Goal: Task Accomplishment & Management: Manage account settings

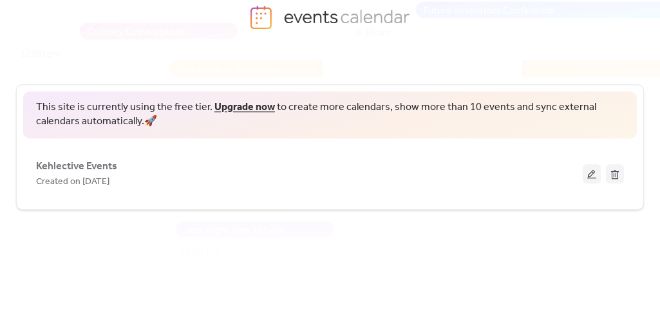
scroll to position [71, 0]
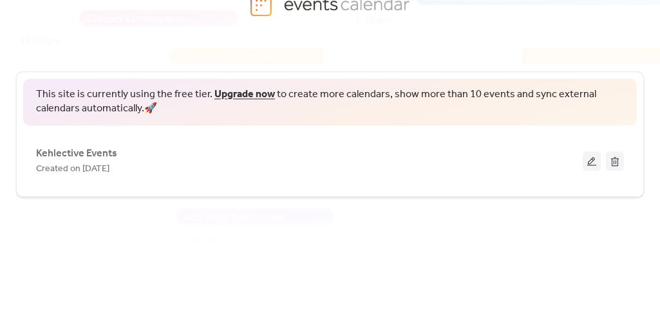
click at [274, 167] on div "Created on [DATE]" at bounding box center [309, 168] width 547 height 15
click at [592, 158] on button at bounding box center [592, 160] width 18 height 19
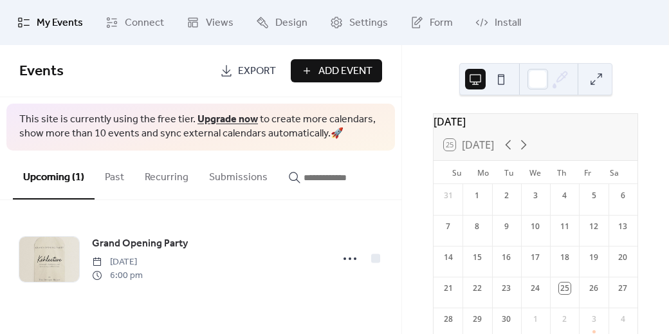
click at [161, 19] on span "Connect" at bounding box center [144, 22] width 39 height 15
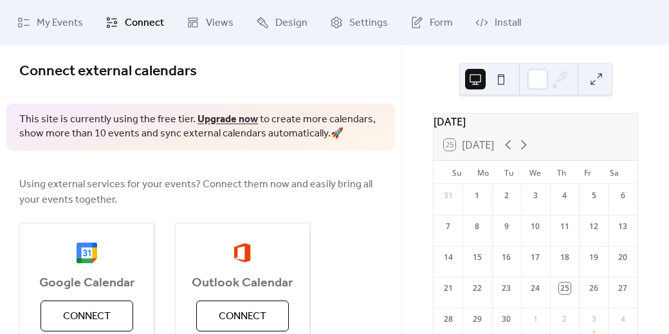
click at [71, 22] on span "My Events" at bounding box center [60, 22] width 46 height 15
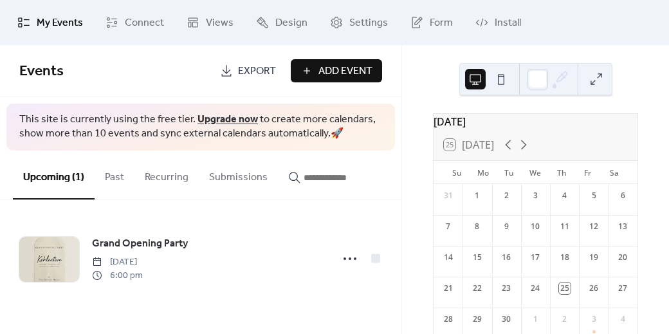
click at [501, 88] on button at bounding box center [501, 79] width 21 height 21
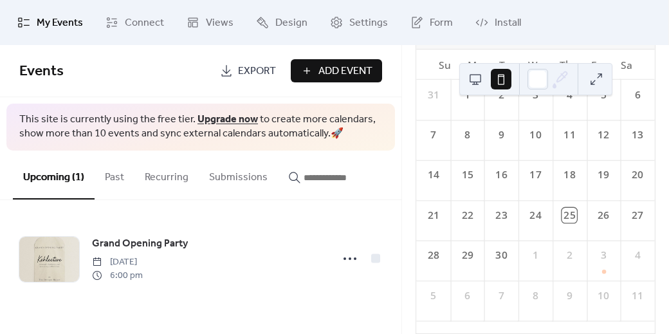
scroll to position [134, 0]
click at [566, 216] on div "25" at bounding box center [570, 215] width 15 height 15
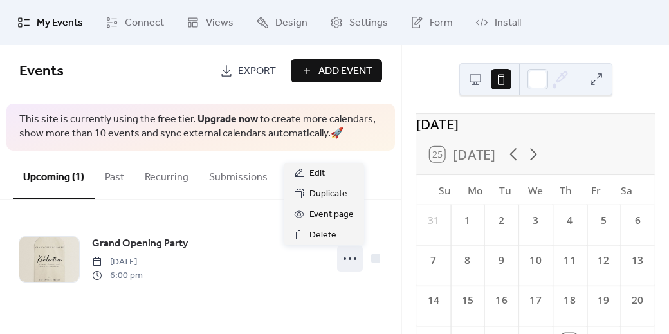
click at [339, 257] on div at bounding box center [350, 259] width 26 height 26
click at [330, 216] on span "Event page" at bounding box center [332, 214] width 44 height 15
click at [350, 257] on circle at bounding box center [350, 258] width 3 height 3
click at [324, 172] on span "Edit" at bounding box center [317, 173] width 15 height 15
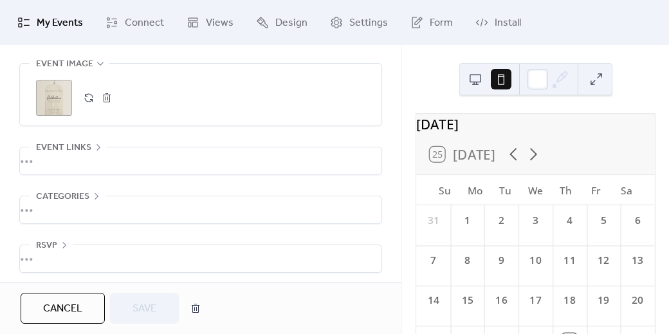
scroll to position [732, 0]
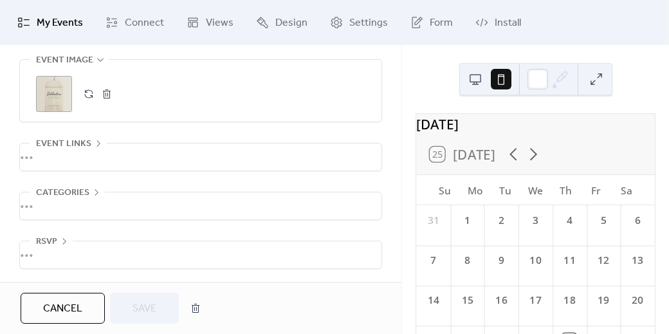
click at [45, 158] on div "•••" at bounding box center [201, 157] width 362 height 27
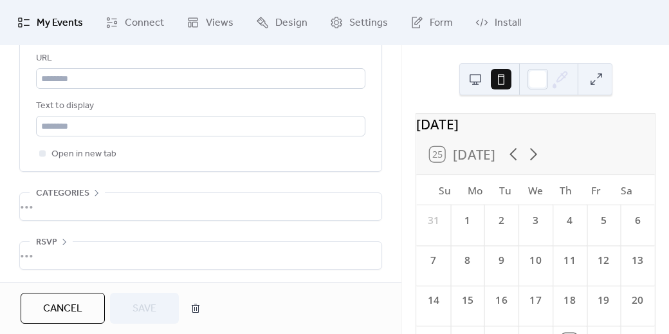
click at [62, 205] on div "•••" at bounding box center [201, 206] width 362 height 27
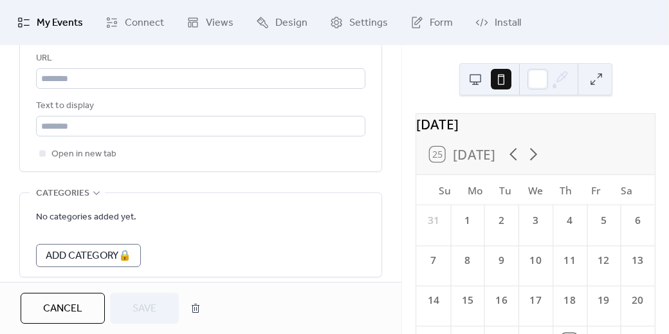
scroll to position [897, 0]
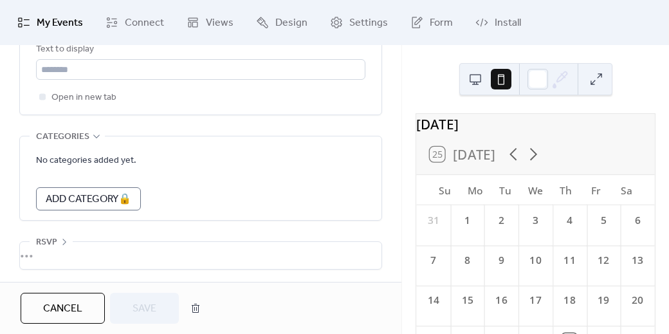
click at [58, 256] on div "•••" at bounding box center [201, 255] width 362 height 27
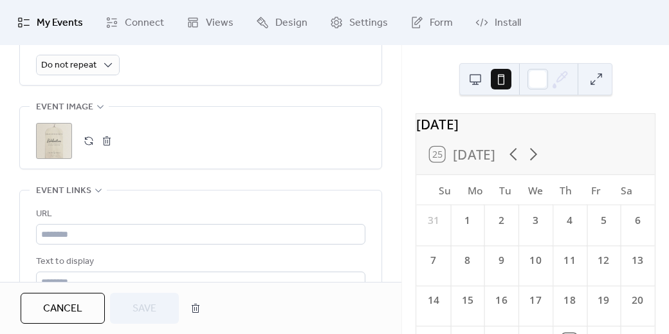
scroll to position [942, 0]
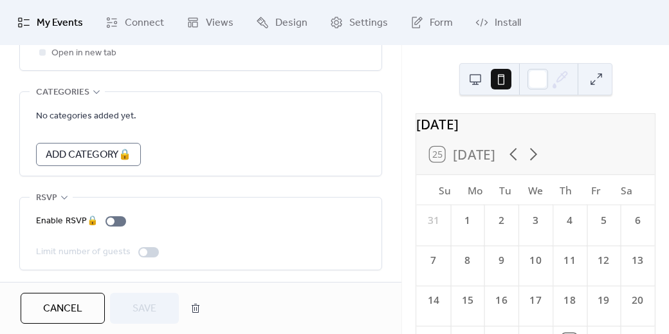
click at [115, 220] on div "Enable RSVP 🔒" at bounding box center [83, 221] width 95 height 15
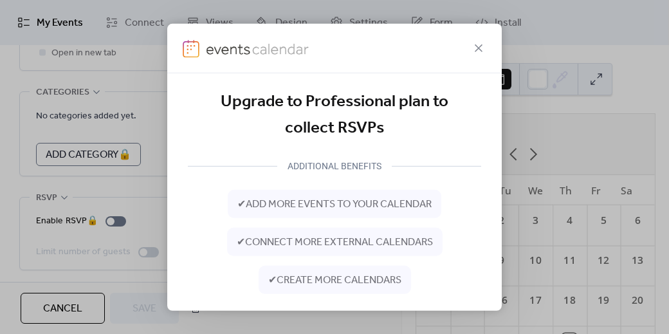
click at [474, 52] on icon at bounding box center [478, 47] width 15 height 15
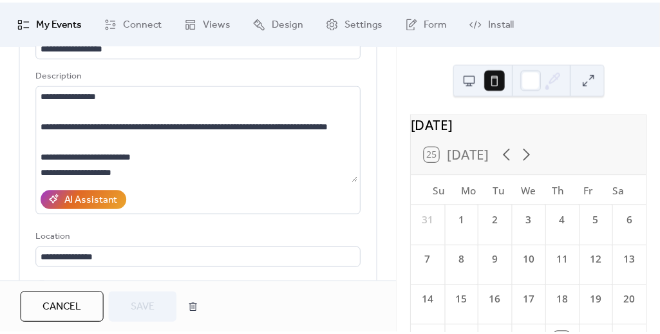
scroll to position [0, 0]
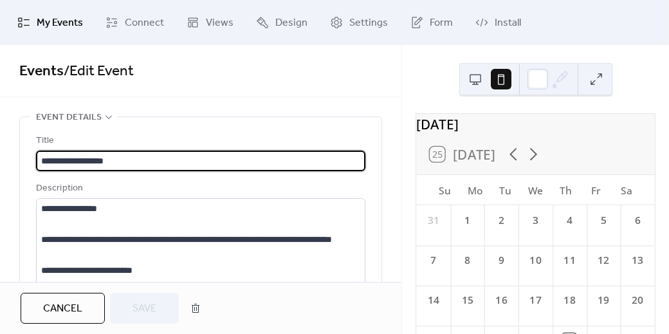
click at [145, 161] on input "**********" at bounding box center [201, 161] width 330 height 21
type input "**********"
click at [153, 301] on span "Save" at bounding box center [145, 308] width 24 height 15
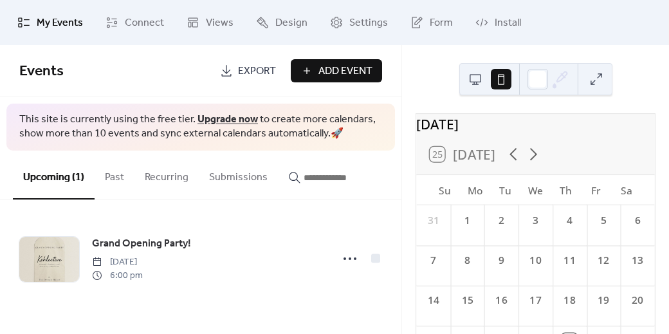
click at [342, 261] on icon at bounding box center [350, 258] width 21 height 21
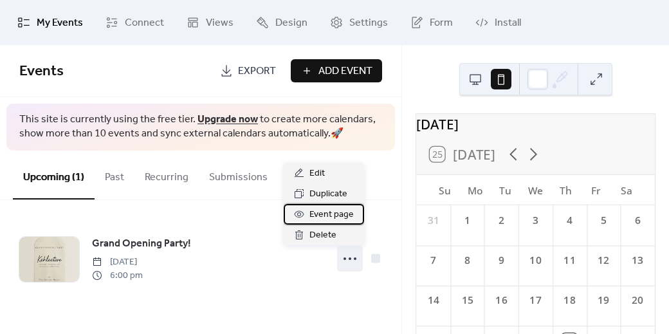
click at [321, 213] on span "Event page" at bounding box center [332, 214] width 44 height 15
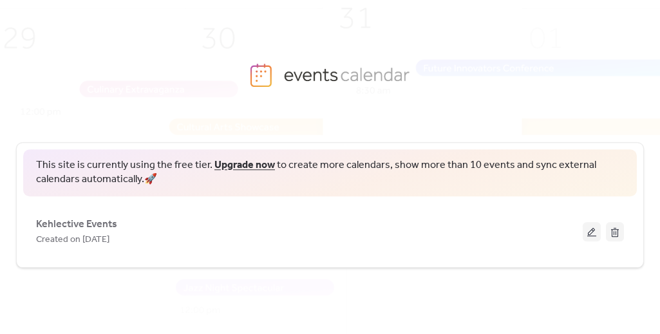
click at [414, 126] on img at bounding box center [347, 193] width 858 height 424
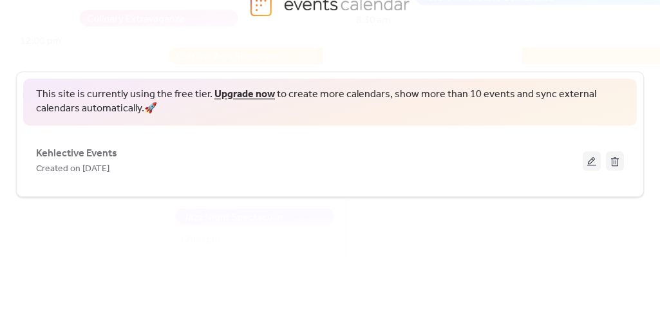
click at [588, 158] on button at bounding box center [592, 160] width 18 height 19
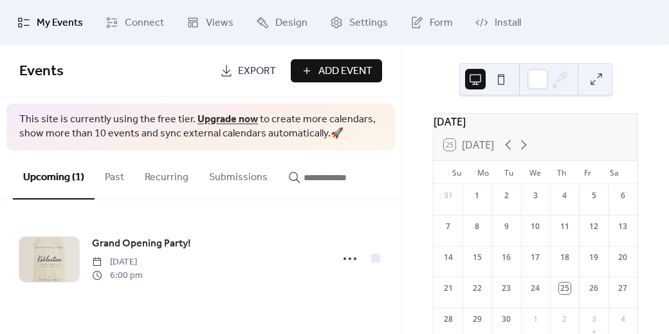
click at [245, 69] on span "Export" at bounding box center [257, 71] width 38 height 15
click at [369, 213] on div "Grand Opening Party! Friday, October 3, 2025 6:00 pm" at bounding box center [201, 258] width 402 height 117
click at [419, 232] on div "September 2025 25 Today Su Mo Tu We Th Fr Sa 31 1 2 3 4 5 6 7 8 9 10 11 12 13 1…" at bounding box center [535, 189] width 267 height 289
click at [275, 208] on div "Grand Opening Party! Friday, October 3, 2025 6:00 pm" at bounding box center [201, 258] width 402 height 117
click at [126, 177] on button "Past" at bounding box center [115, 175] width 40 height 48
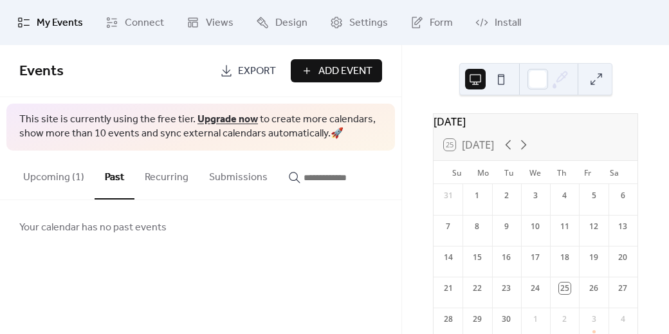
click at [160, 181] on button "Recurring" at bounding box center [167, 175] width 64 height 48
click at [245, 178] on button "Submissions" at bounding box center [238, 175] width 79 height 48
click at [41, 171] on button "Upcoming (1)" at bounding box center [54, 175] width 82 height 48
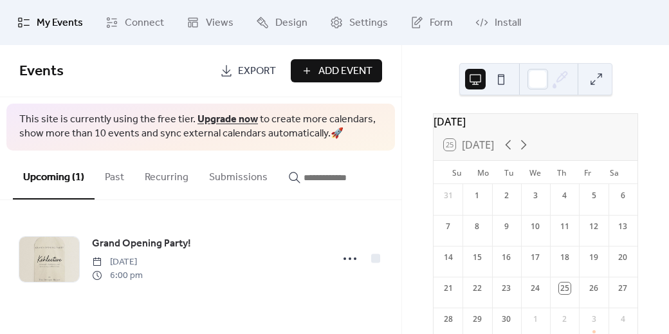
scroll to position [73, 0]
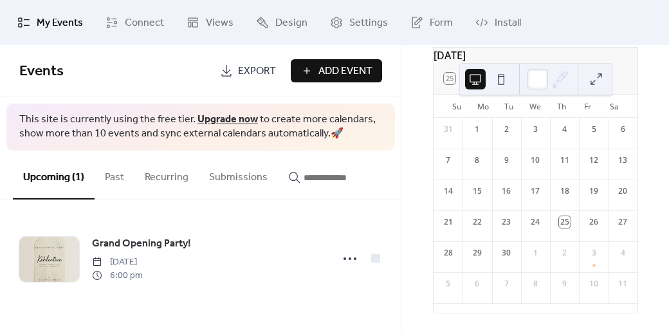
click at [154, 20] on span "Connect" at bounding box center [144, 22] width 39 height 15
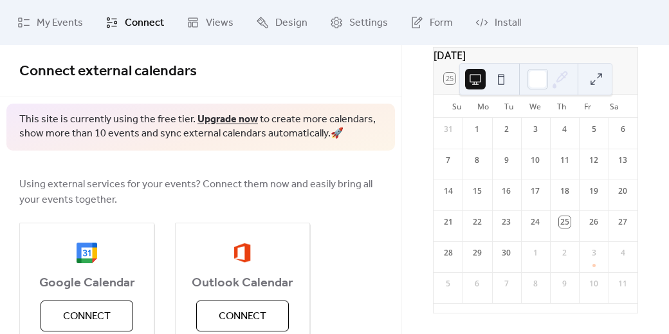
click at [227, 19] on span "Views" at bounding box center [220, 22] width 28 height 15
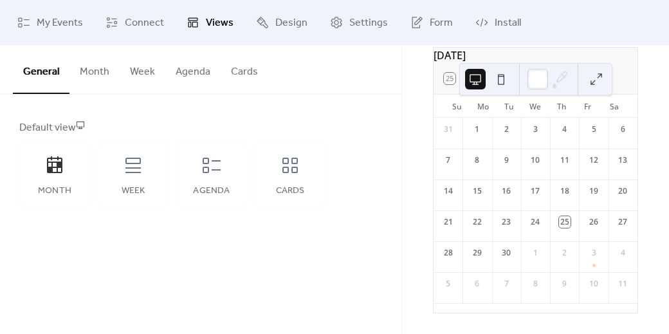
click at [283, 24] on span "Design" at bounding box center [292, 22] width 32 height 15
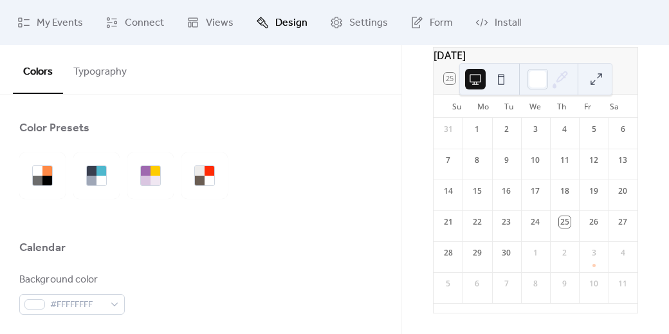
click at [344, 33] on link "Settings" at bounding box center [359, 22] width 77 height 35
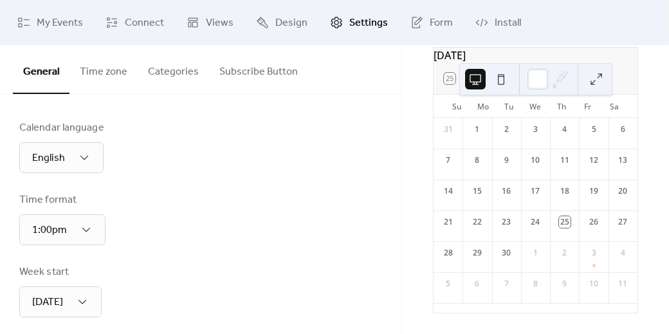
click at [189, 58] on button "Categories" at bounding box center [173, 69] width 71 height 48
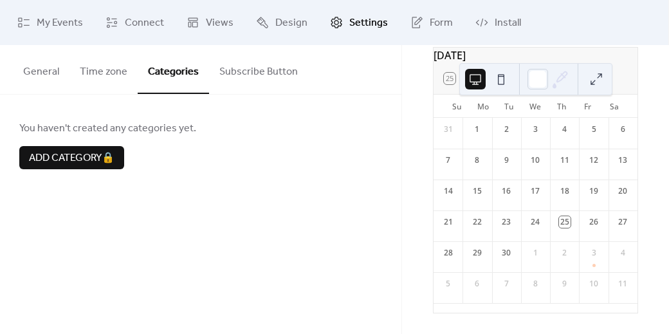
click at [247, 71] on button "Subscribe Button" at bounding box center [258, 69] width 99 height 48
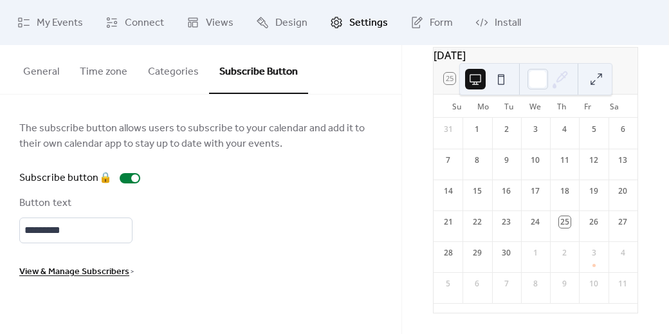
click at [502, 21] on span "Install" at bounding box center [508, 22] width 26 height 15
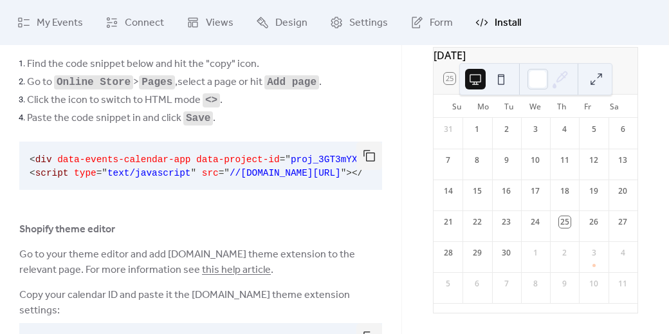
scroll to position [125, 0]
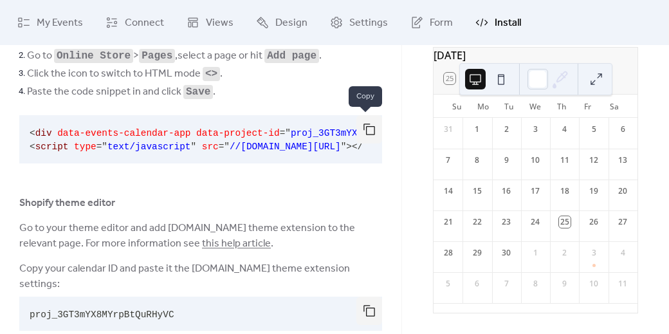
click at [364, 131] on button "button" at bounding box center [370, 129] width 26 height 28
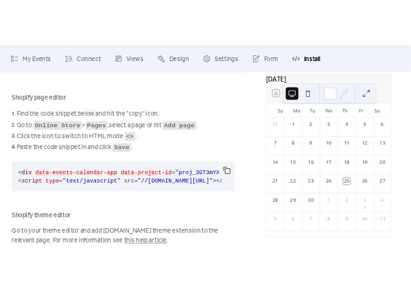
scroll to position [46, 0]
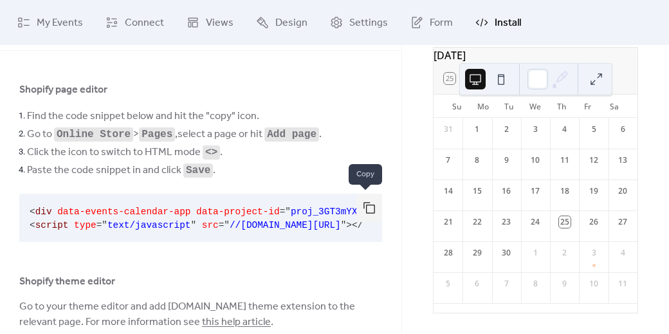
click at [369, 210] on button "button" at bounding box center [370, 208] width 26 height 28
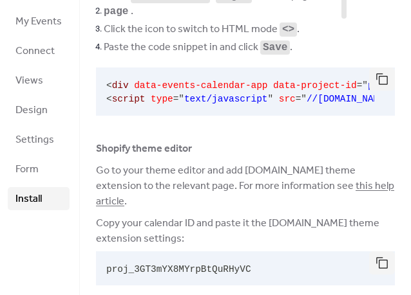
scroll to position [0, 0]
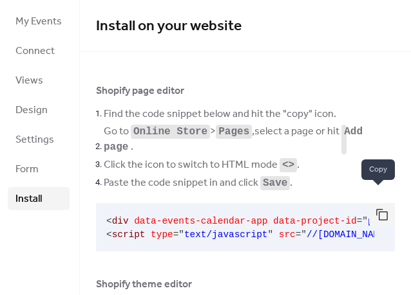
click at [383, 203] on button "button" at bounding box center [382, 214] width 26 height 23
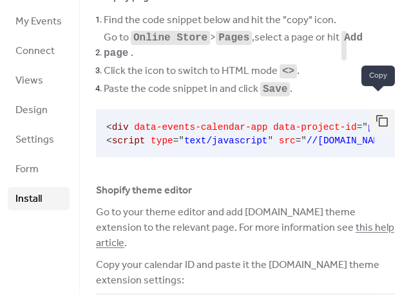
click at [374, 110] on button "button" at bounding box center [382, 120] width 26 height 23
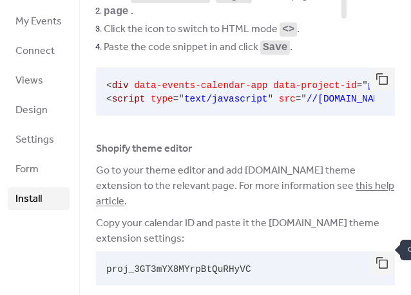
click at [380, 252] on button "button" at bounding box center [382, 263] width 26 height 23
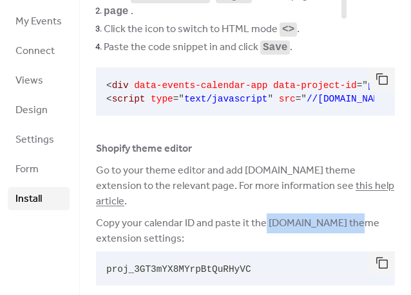
drag, startPoint x: 261, startPoint y: 208, endPoint x: 344, endPoint y: 210, distance: 83.1
click at [344, 216] on span "Copy your calendar ID and paste it the EventsCalendar.co theme extension settin…" at bounding box center [245, 231] width 299 height 31
copy span "EventsCalendar.co"
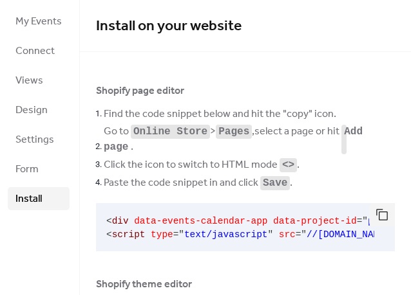
click at [45, 51] on span "Connect" at bounding box center [34, 51] width 39 height 15
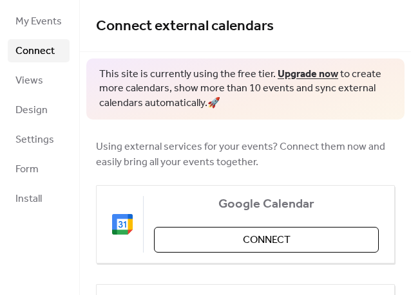
click at [33, 84] on span "Views" at bounding box center [29, 80] width 28 height 15
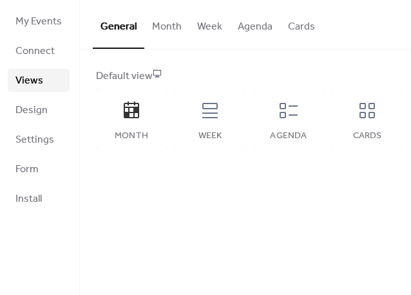
click at [35, 113] on span "Design" at bounding box center [31, 110] width 32 height 15
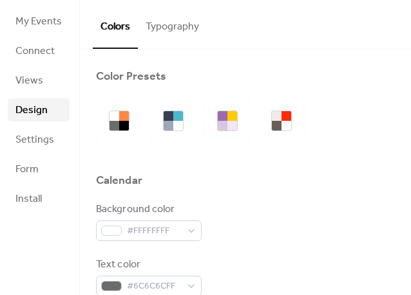
click at [19, 133] on span "Settings" at bounding box center [34, 140] width 39 height 15
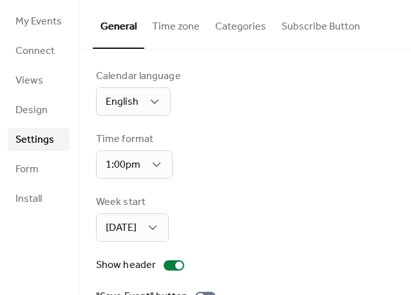
click at [41, 54] on span "Connect" at bounding box center [34, 51] width 39 height 15
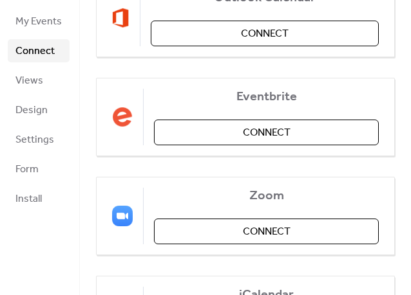
scroll to position [306, 0]
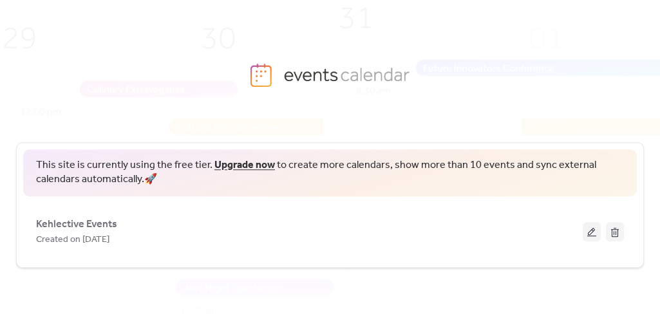
click at [597, 234] on button at bounding box center [592, 231] width 18 height 19
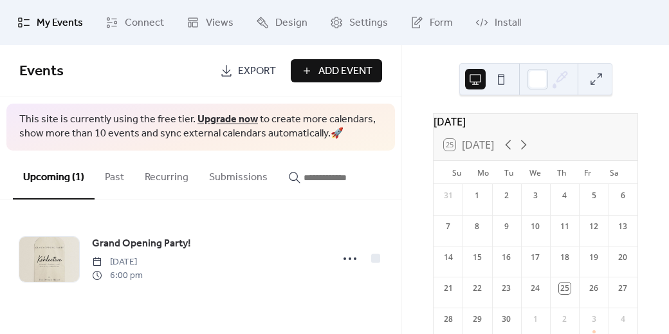
click at [288, 30] on span "Design" at bounding box center [292, 22] width 32 height 15
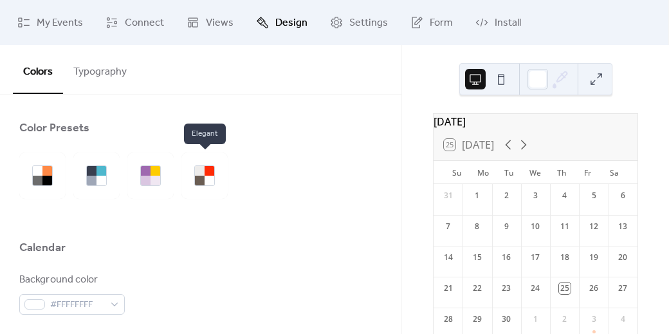
click at [200, 176] on div at bounding box center [200, 181] width 10 height 10
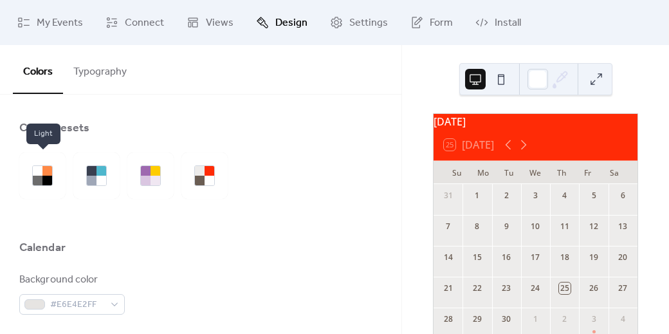
click at [35, 182] on div at bounding box center [38, 181] width 10 height 10
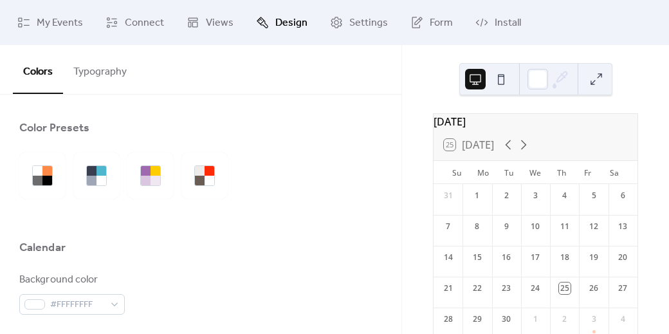
click at [131, 12] on link "Connect" at bounding box center [135, 22] width 78 height 35
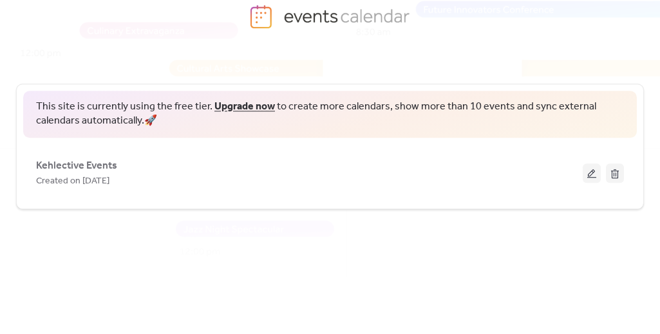
scroll to position [60, 0]
click at [94, 163] on span "Kehlective Events" at bounding box center [76, 164] width 81 height 15
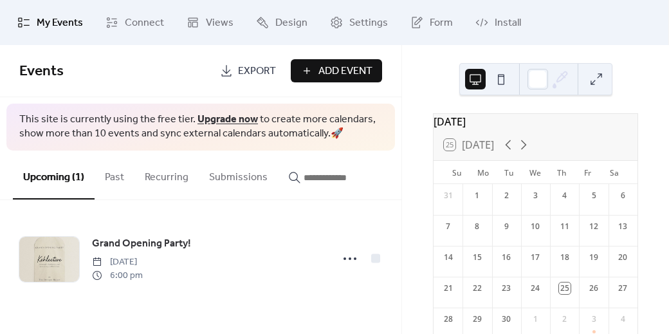
click at [140, 247] on span "Grand Opening Party!" at bounding box center [141, 243] width 99 height 15
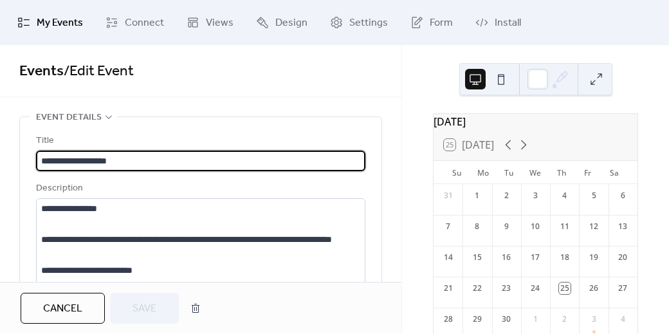
scroll to position [91, 0]
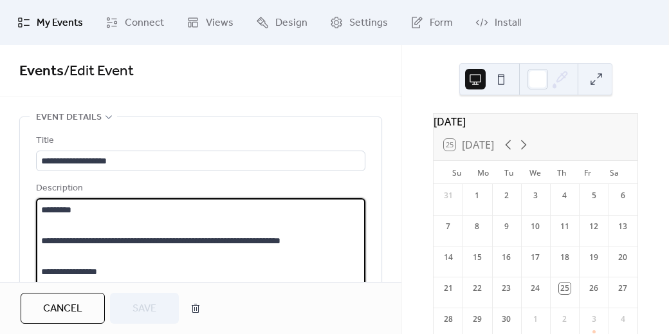
click at [132, 239] on textarea "**********" at bounding box center [199, 247] width 326 height 98
